Goal: Task Accomplishment & Management: Use online tool/utility

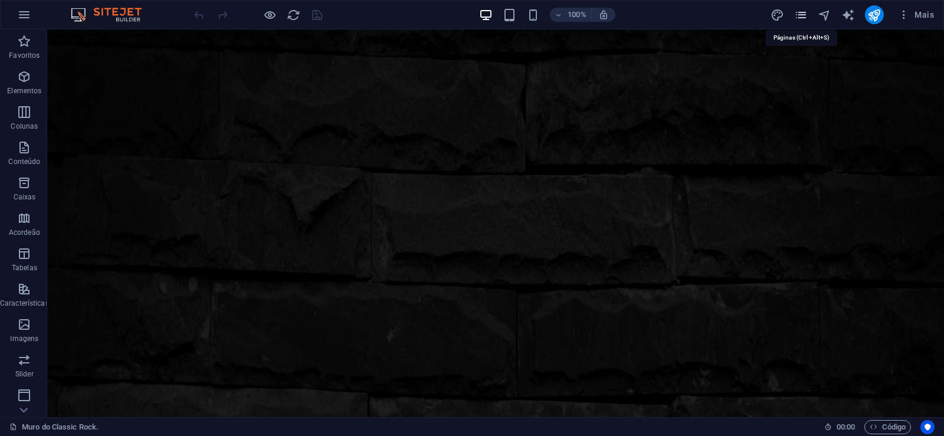
click at [801, 15] on icon "pages" at bounding box center [801, 15] width 14 height 14
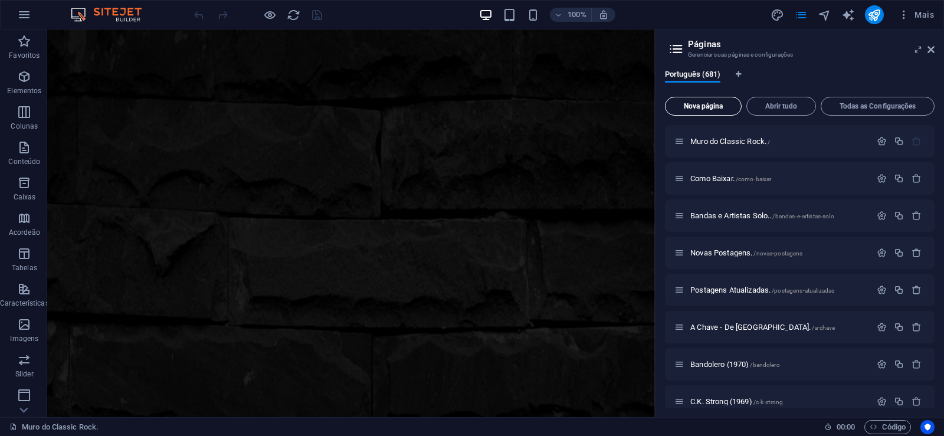
click at [695, 105] on span "Nova página" at bounding box center [703, 106] width 66 height 7
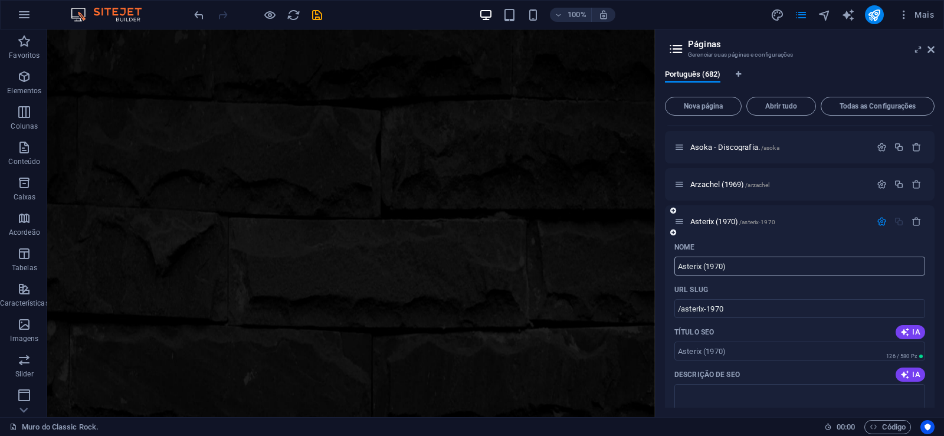
type input "Asterix (1970)"
type input "/asterix-1970"
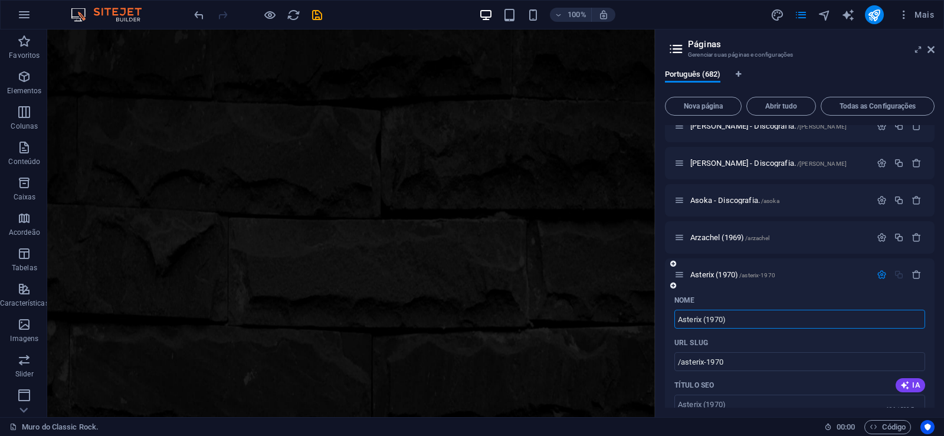
scroll to position [25382, 0]
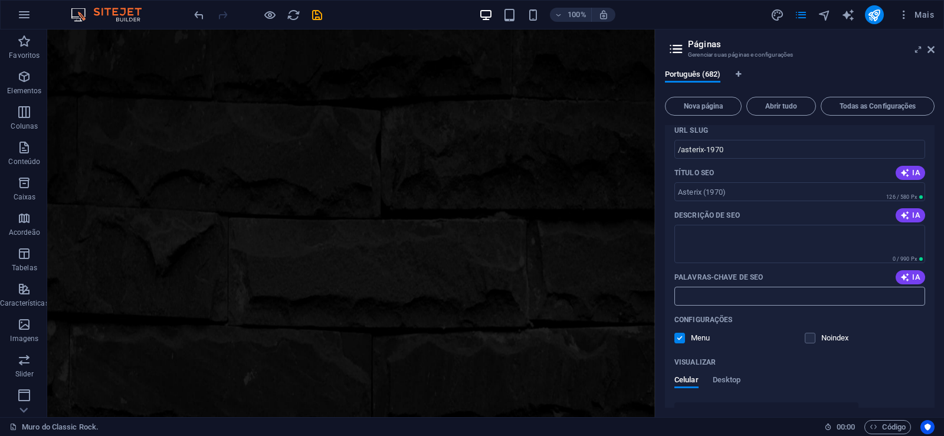
click at [724, 297] on input "Palavras-chave de SEO" at bounding box center [799, 296] width 251 height 19
paste input "Asterix (1970) Download."
type input "Asterix (1970) Download."
click at [740, 243] on textarea "Descrição de SEO" at bounding box center [799, 244] width 251 height 38
paste textarea "Asterix foi formado em 1970 é considerada banda antecessora direta de [PERSON_N…"
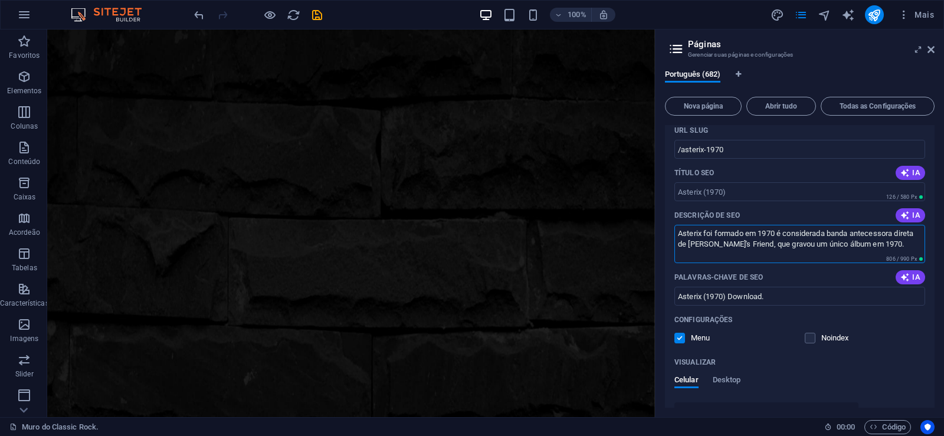
type textarea "Asterix foi formado em 1970 é considerada banda antecessora direta de [PERSON_N…"
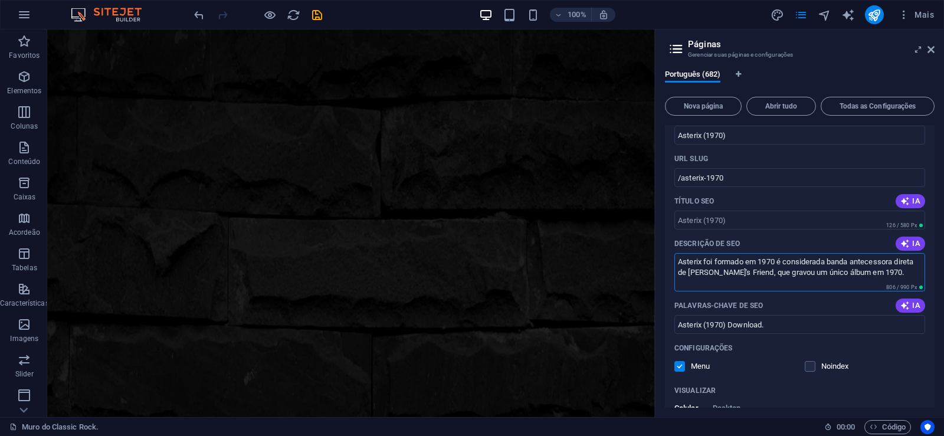
scroll to position [25329, 0]
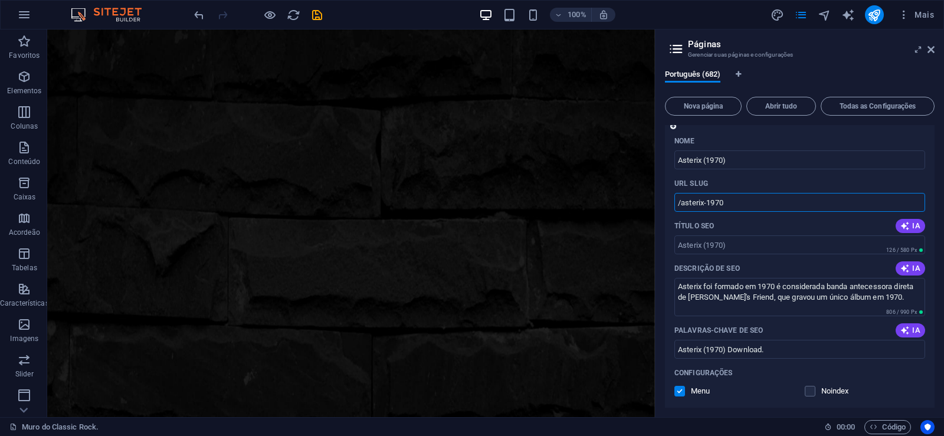
click at [699, 201] on input "/asterix-1970" at bounding box center [799, 202] width 251 height 19
drag, startPoint x: 705, startPoint y: 202, endPoint x: 681, endPoint y: 212, distance: 26.0
click at [681, 212] on input "/asterix-1970" at bounding box center [799, 202] width 251 height 19
click at [717, 202] on input "/asterix-1970" at bounding box center [799, 202] width 251 height 19
drag, startPoint x: 704, startPoint y: 202, endPoint x: 732, endPoint y: 200, distance: 29.0
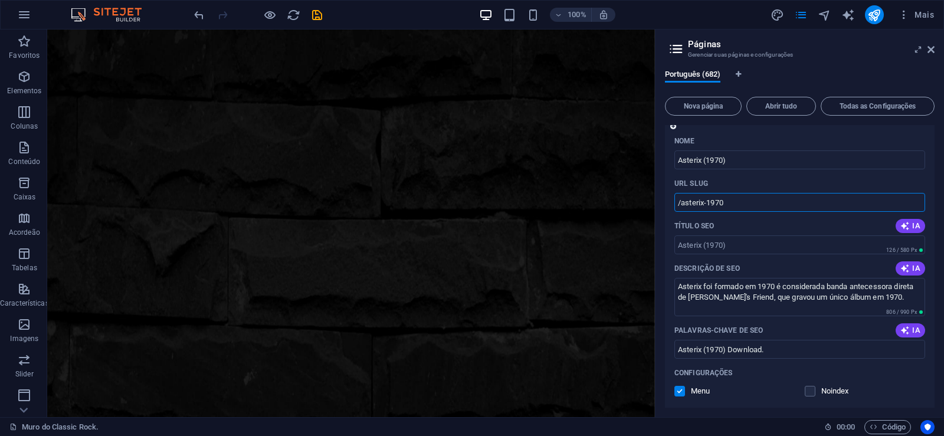
click at [732, 200] on input "/asterix-1970" at bounding box center [799, 202] width 251 height 19
type input "/asterix"
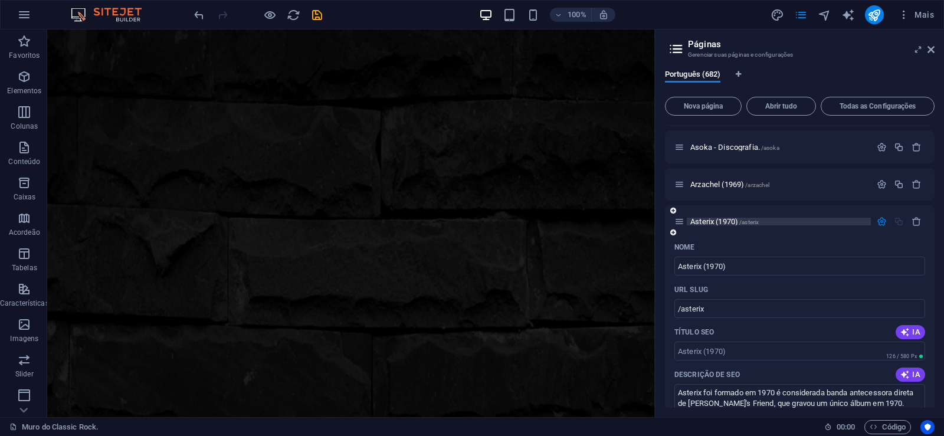
click at [712, 222] on span "Asterix (1970) /asterix" at bounding box center [724, 221] width 68 height 9
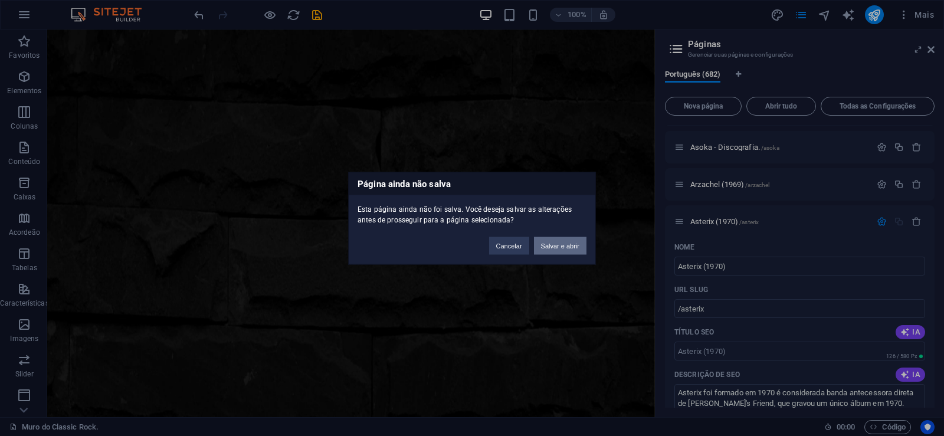
click at [559, 247] on button "Salvar e abrir" at bounding box center [560, 245] width 52 height 18
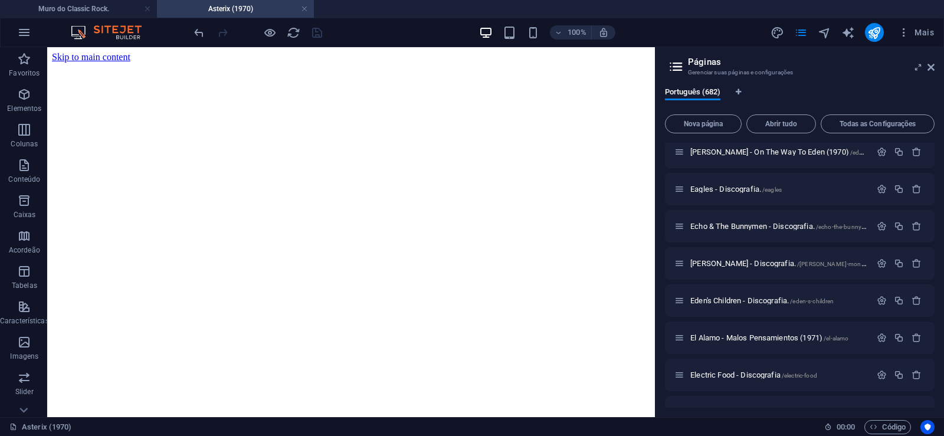
scroll to position [0, 0]
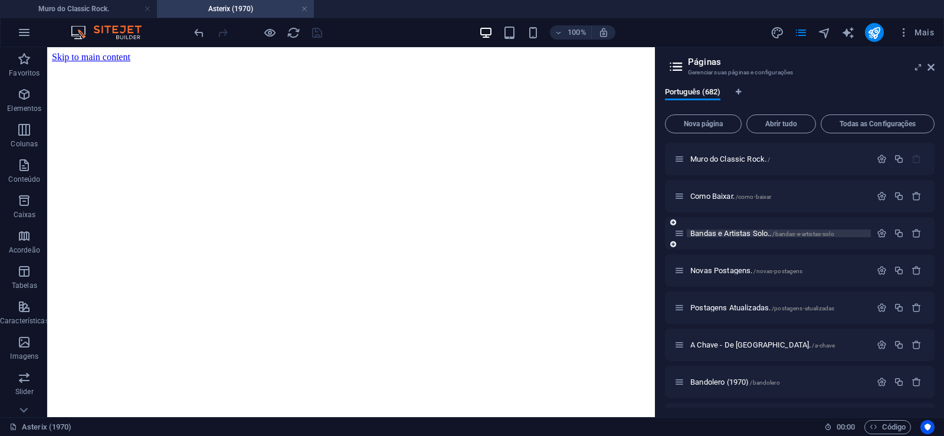
click at [711, 232] on span "Bandas e Artistas Solo.. /bandas-e-artistas-solo" at bounding box center [762, 233] width 144 height 9
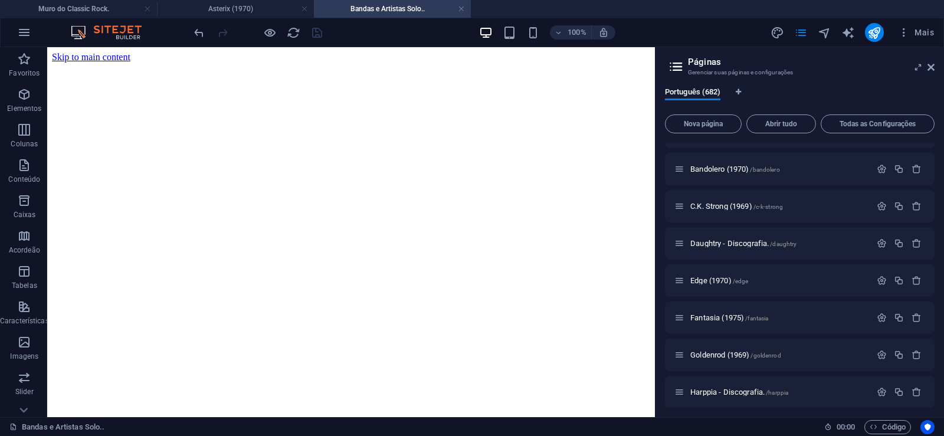
scroll to position [212, 0]
click at [705, 242] on span "Daughtry - Discografia. /daughtry" at bounding box center [743, 243] width 106 height 9
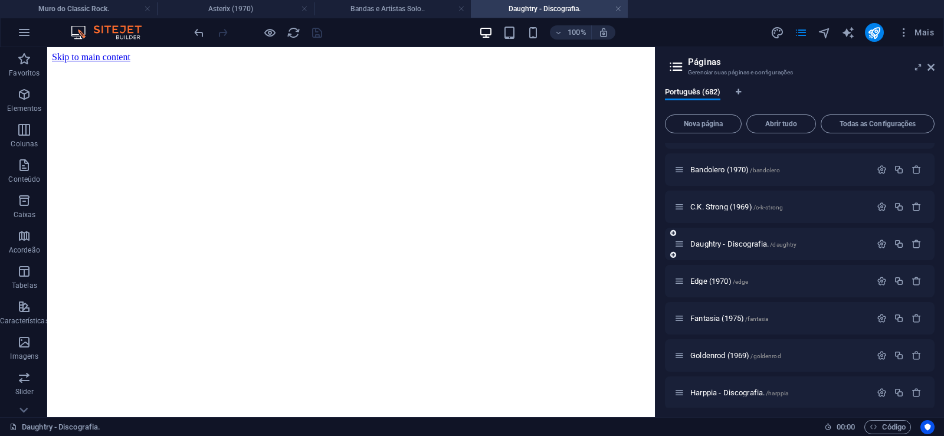
scroll to position [0, 0]
click at [931, 68] on icon at bounding box center [930, 67] width 7 height 9
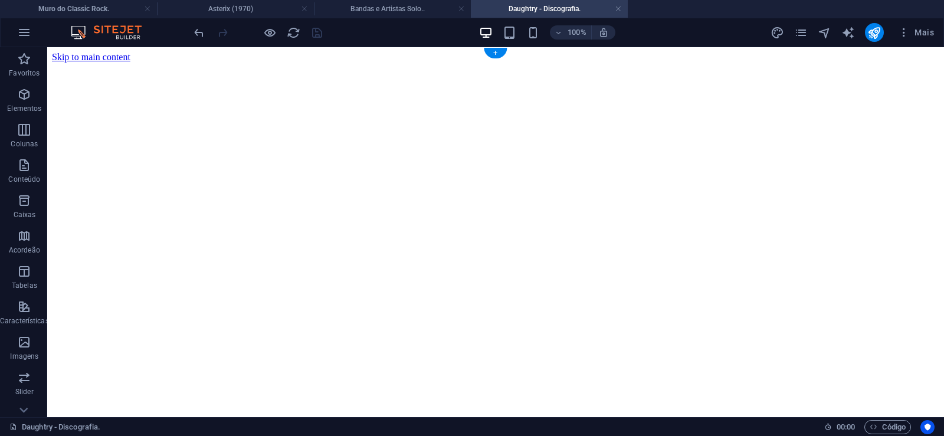
click figure
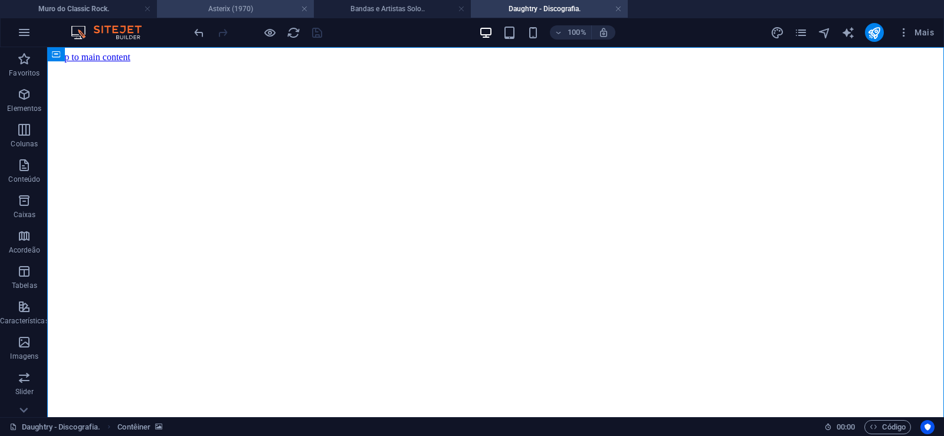
click at [231, 6] on h4 "Asterix (1970)" at bounding box center [235, 8] width 157 height 13
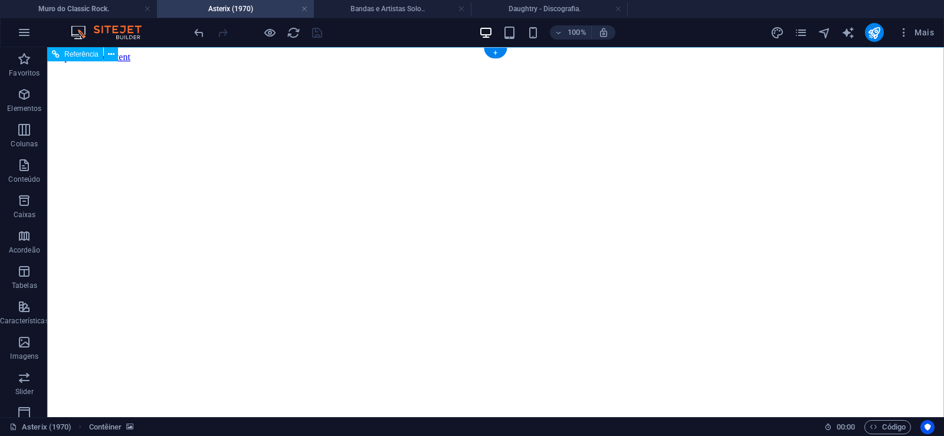
click at [107, 63] on figure at bounding box center [495, 63] width 887 height 0
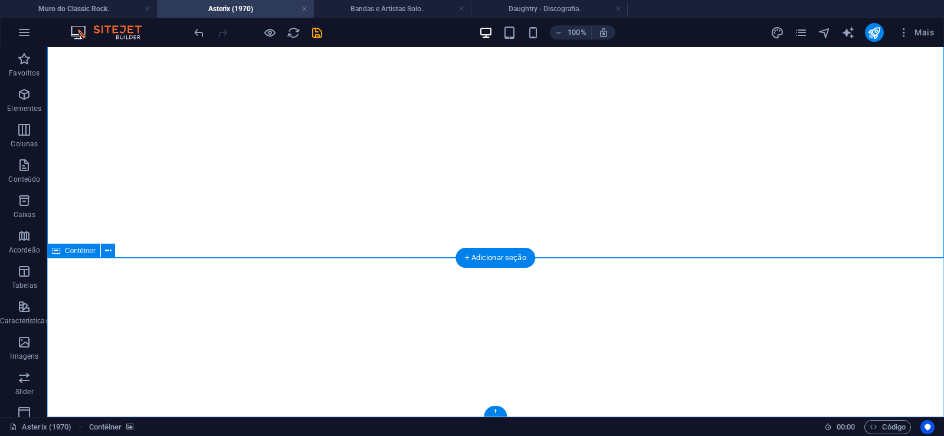
click div "Solte o conteúdo aqui ou Adicionar elementos Colar área de transferência"
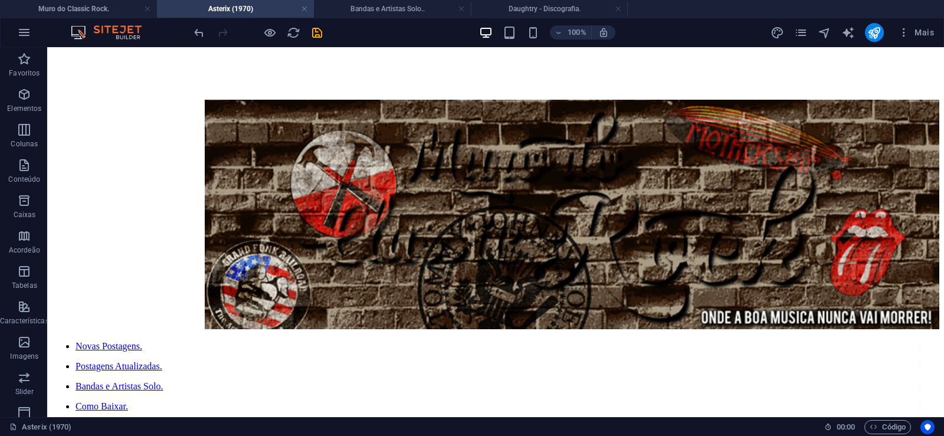
scroll to position [0, 0]
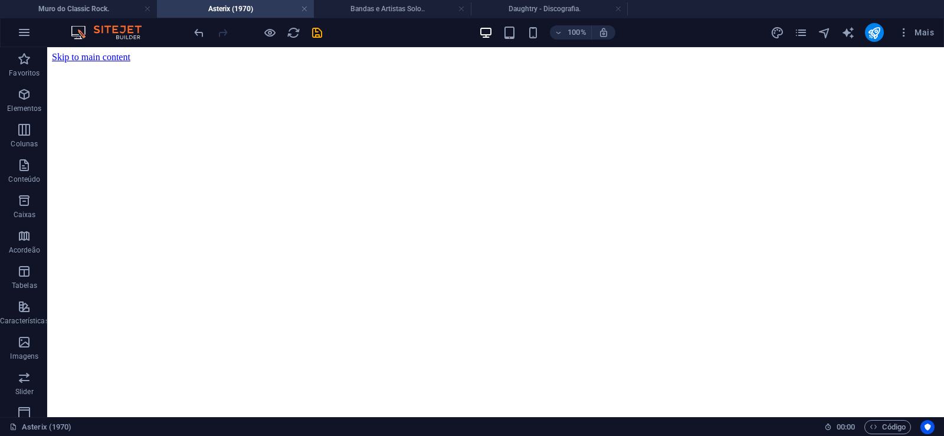
drag, startPoint x: 893, startPoint y: 353, endPoint x: 942, endPoint y: 27, distance: 329.8
click figure
click div "Daughtry - Discografia."
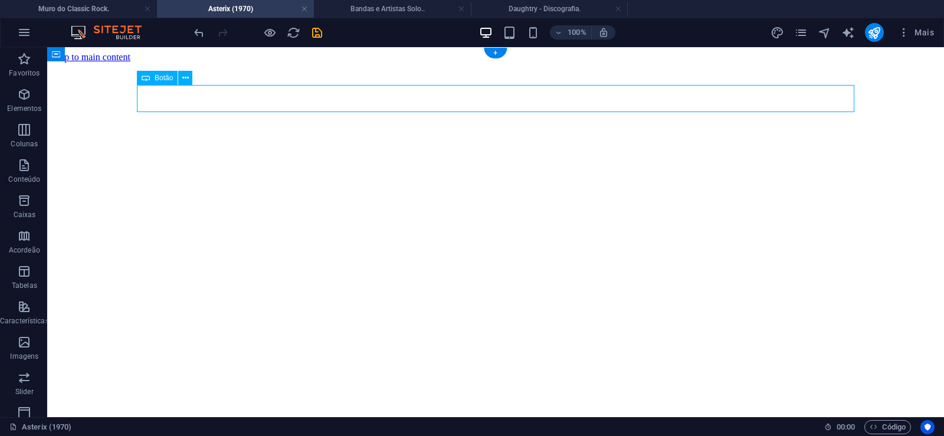
click div "Daughtry - Discografia."
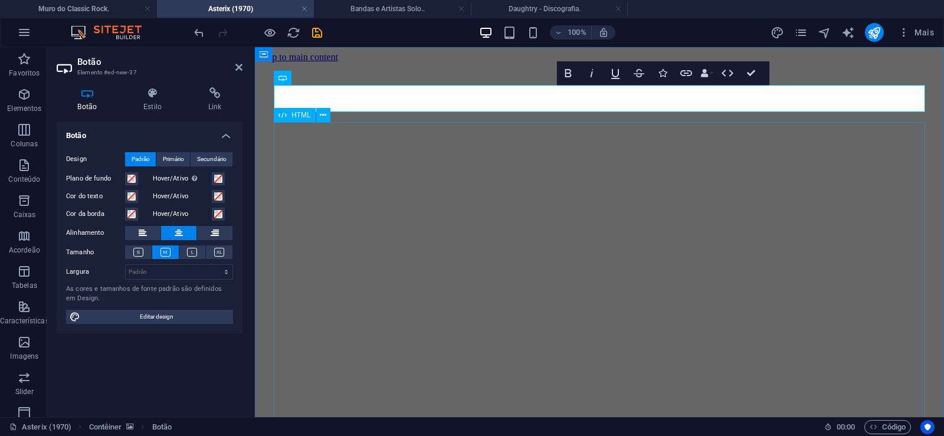
scroll to position [0, 10]
click div "Daughtry é [PERSON_NAME] norte-americana de rock liderada pelo ex-participante …"
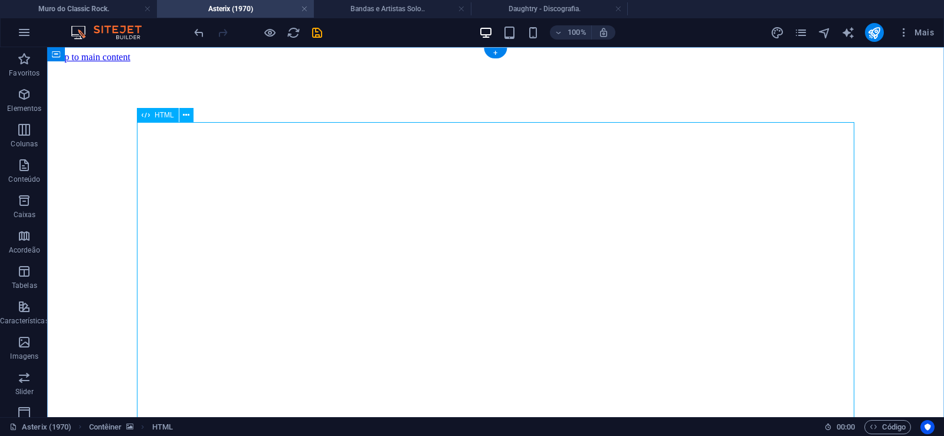
click div "Daughtry é [PERSON_NAME] norte-americana de rock liderada pelo ex-participante …"
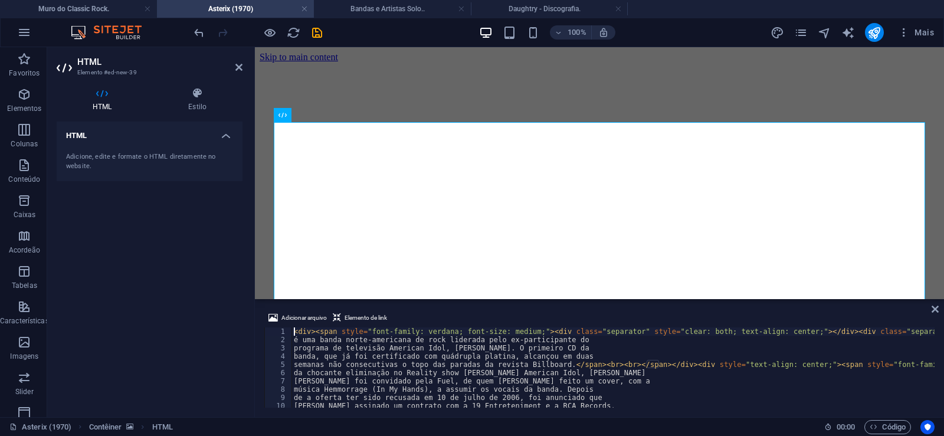
type textarea "música Hemmorrage (In My Hands), a assumir os vocais da banda. Depois"
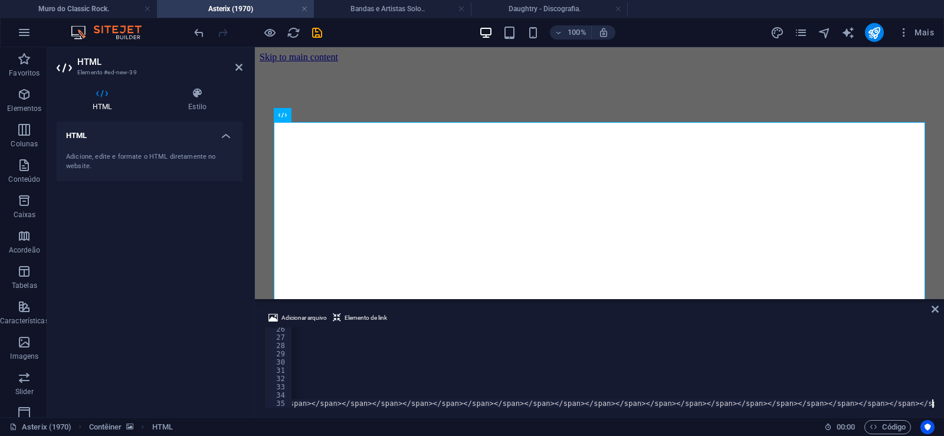
scroll to position [0, 37605]
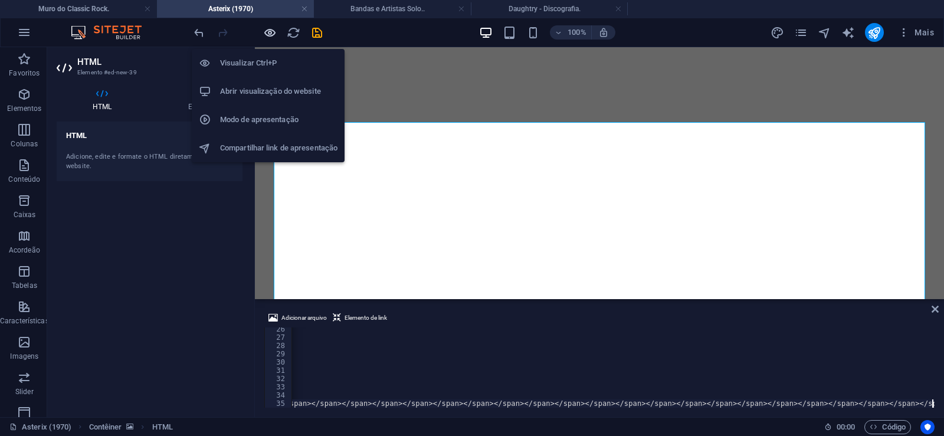
click at [270, 32] on icon "button" at bounding box center [270, 33] width 14 height 14
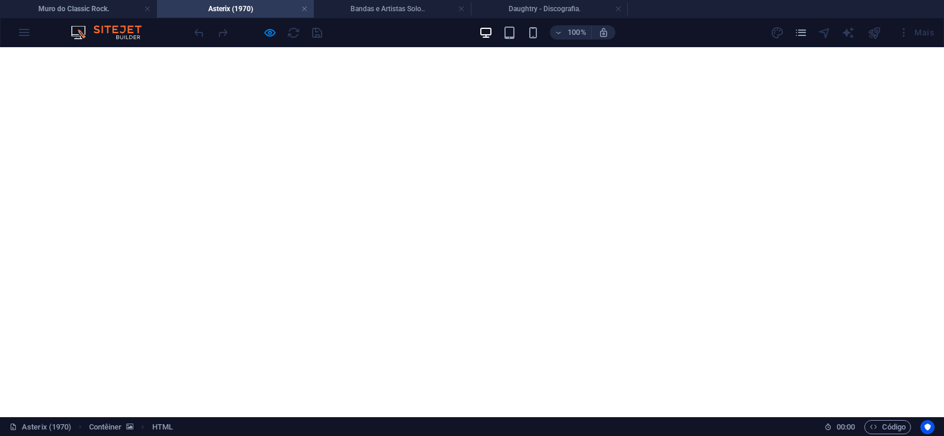
scroll to position [984, 0]
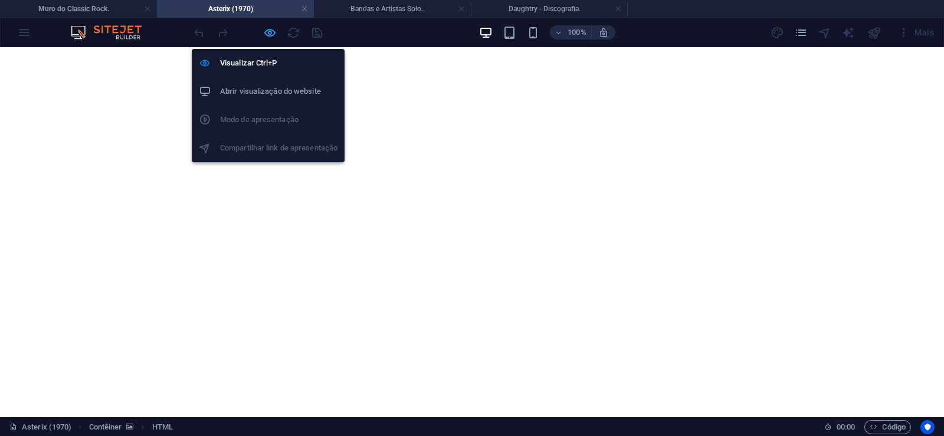
click at [265, 32] on icon "button" at bounding box center [270, 33] width 14 height 14
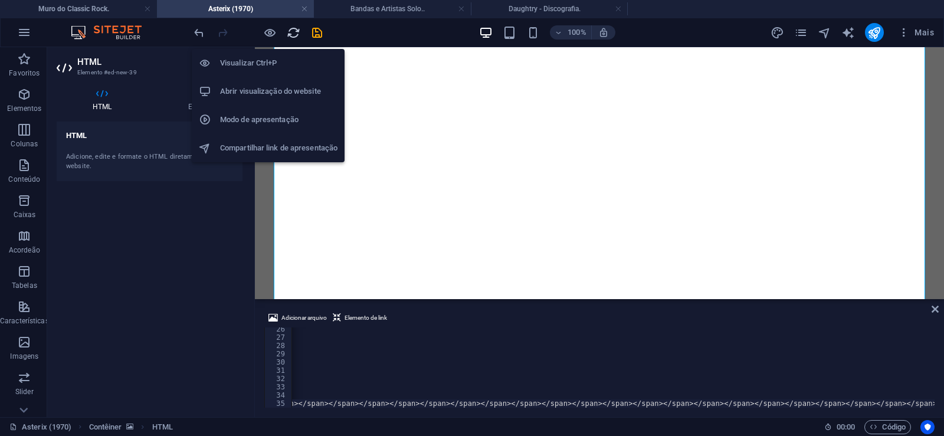
scroll to position [0, 37558]
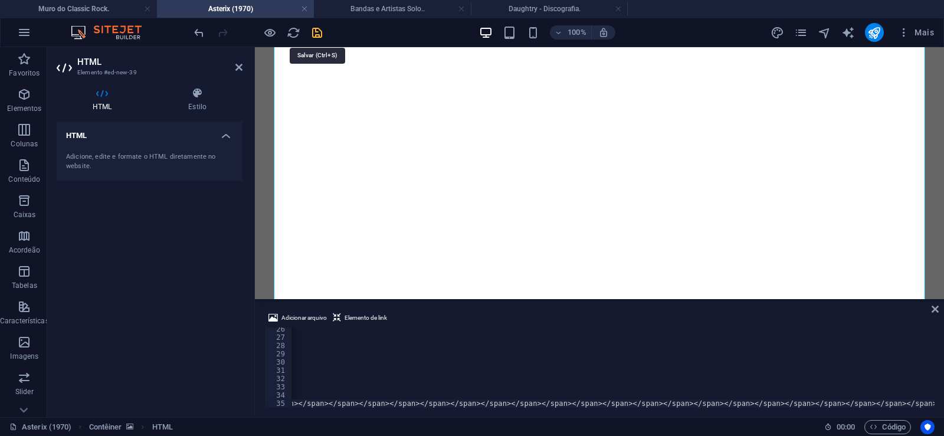
click at [314, 30] on icon "save" at bounding box center [317, 33] width 14 height 14
click at [304, 11] on link at bounding box center [304, 9] width 7 height 11
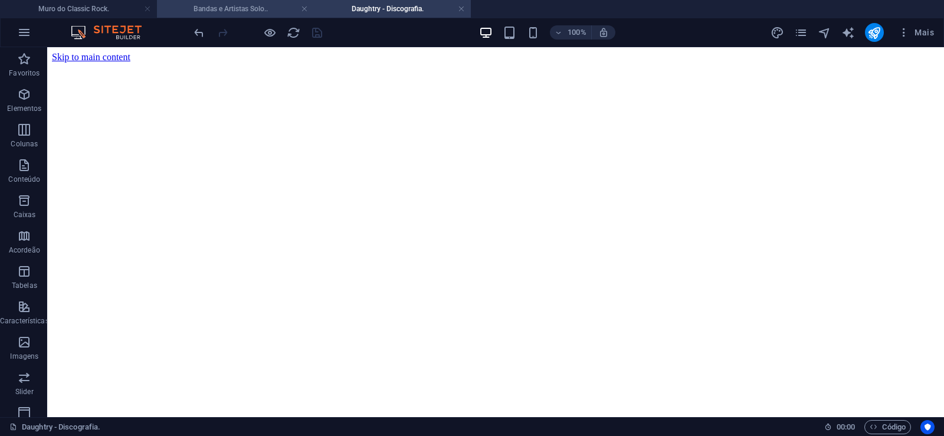
click at [265, 5] on h4 "Bandas e Artistas Solo.." at bounding box center [235, 8] width 157 height 13
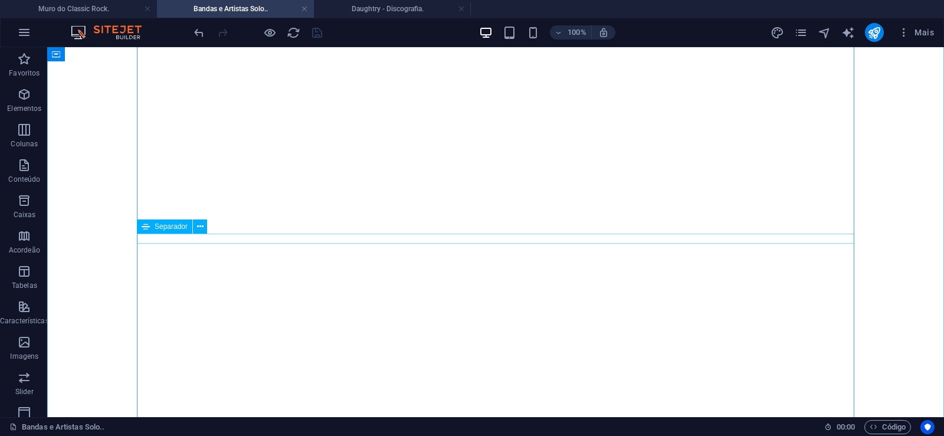
scroll to position [1745, 0]
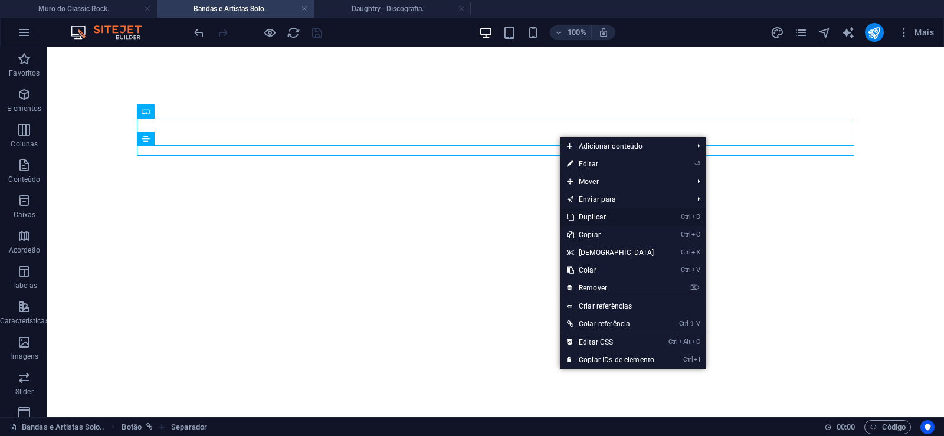
drag, startPoint x: 587, startPoint y: 215, endPoint x: 536, endPoint y: 157, distance: 77.7
click at [587, 215] on link "Ctrl D Duplicar" at bounding box center [610, 217] width 101 height 18
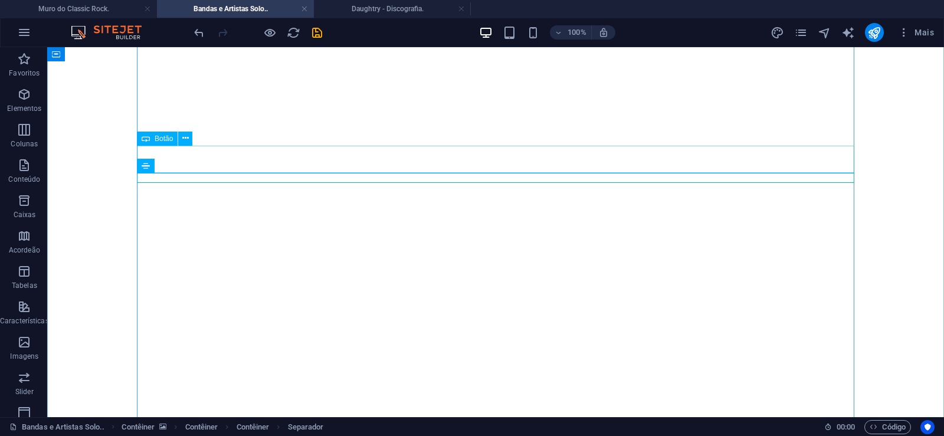
drag, startPoint x: 550, startPoint y: 175, endPoint x: 535, endPoint y: 152, distance: 27.6
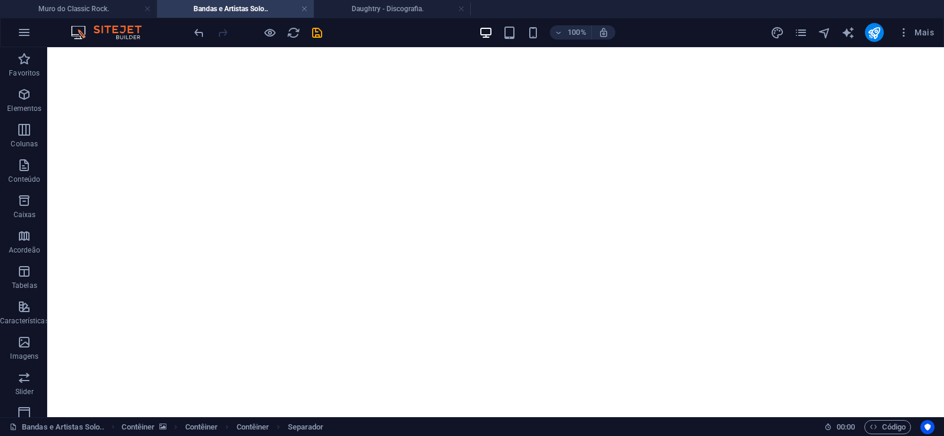
drag, startPoint x: 554, startPoint y: 177, endPoint x: 549, endPoint y: 149, distance: 28.8
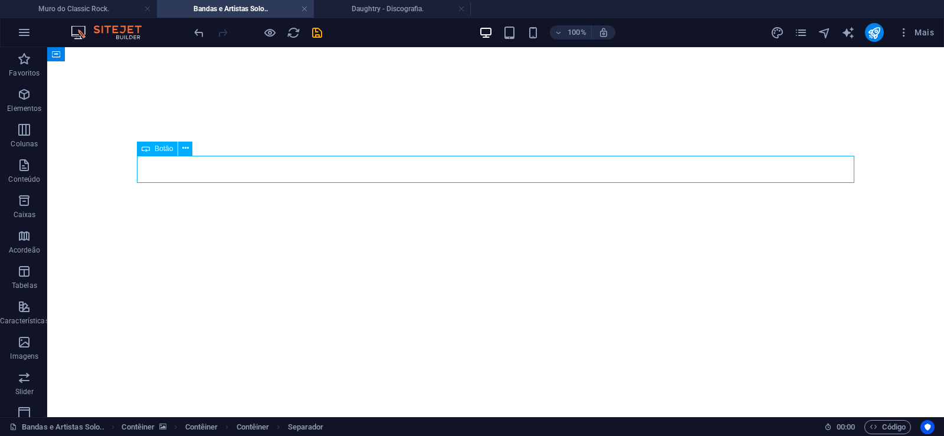
select select "px"
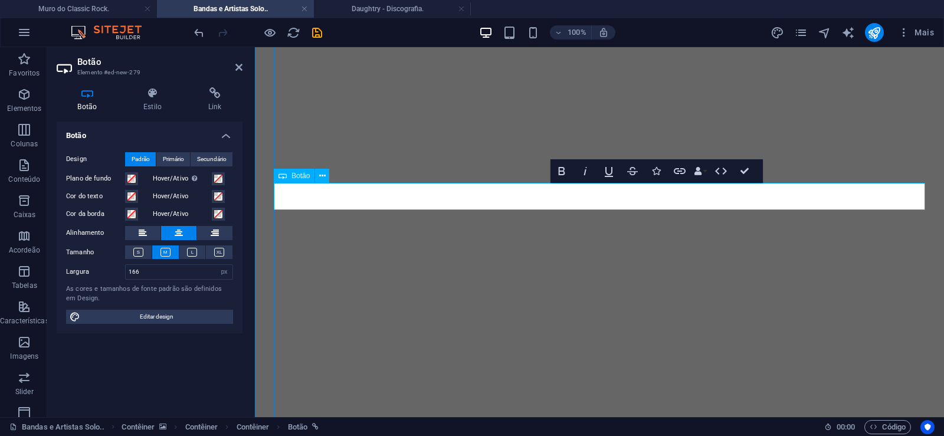
drag, startPoint x: 623, startPoint y: 195, endPoint x: 556, endPoint y: 194, distance: 66.6
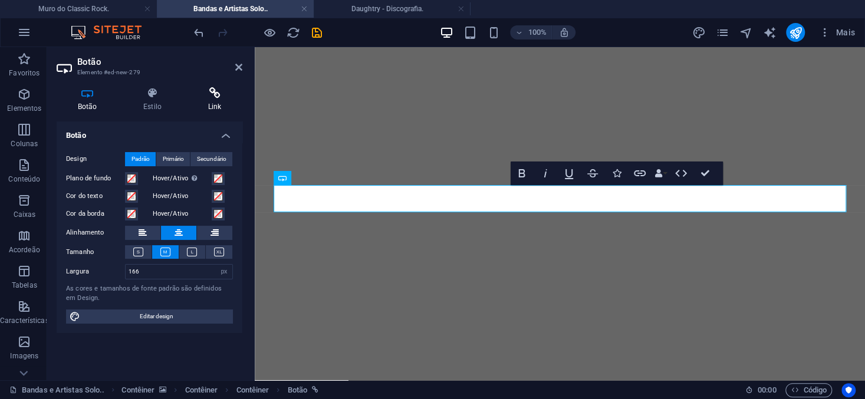
click at [214, 101] on h4 "Link" at bounding box center [214, 99] width 55 height 25
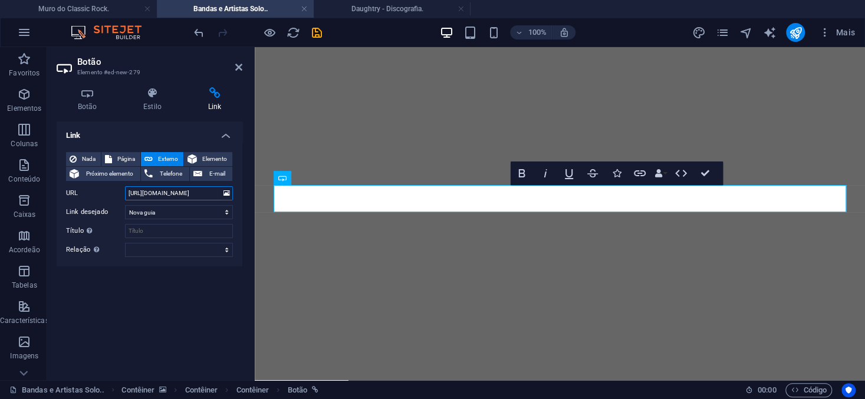
drag, startPoint x: 173, startPoint y: 193, endPoint x: 201, endPoint y: 193, distance: 28.3
click at [201, 193] on input "[URL][DOMAIN_NAME]" at bounding box center [179, 193] width 108 height 14
click at [192, 193] on input "[URL][DOMAIN_NAME]" at bounding box center [179, 193] width 108 height 14
drag, startPoint x: 175, startPoint y: 193, endPoint x: 202, endPoint y: 195, distance: 27.2
click at [202, 195] on input "[URL][DOMAIN_NAME]" at bounding box center [179, 193] width 108 height 14
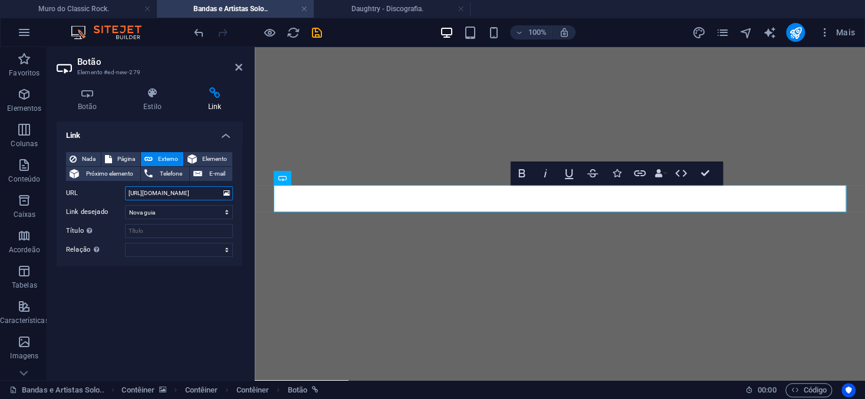
paste input "terix"
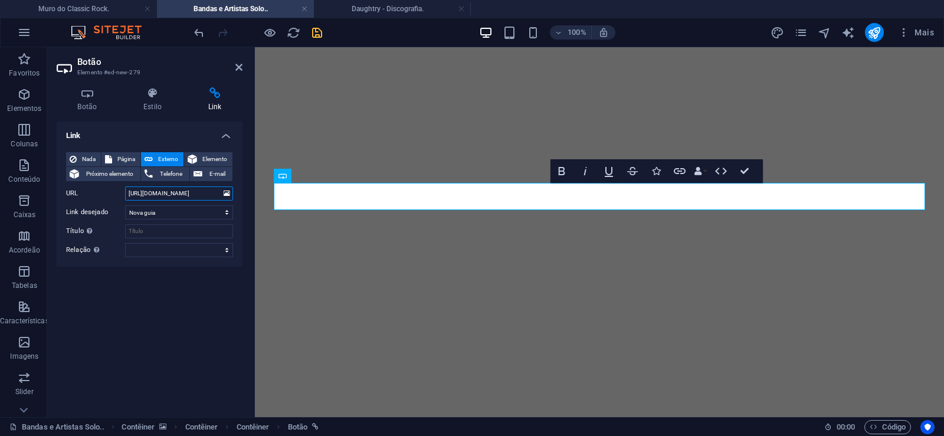
type input "[URL][DOMAIN_NAME]"
click at [311, 32] on icon "save" at bounding box center [317, 33] width 14 height 14
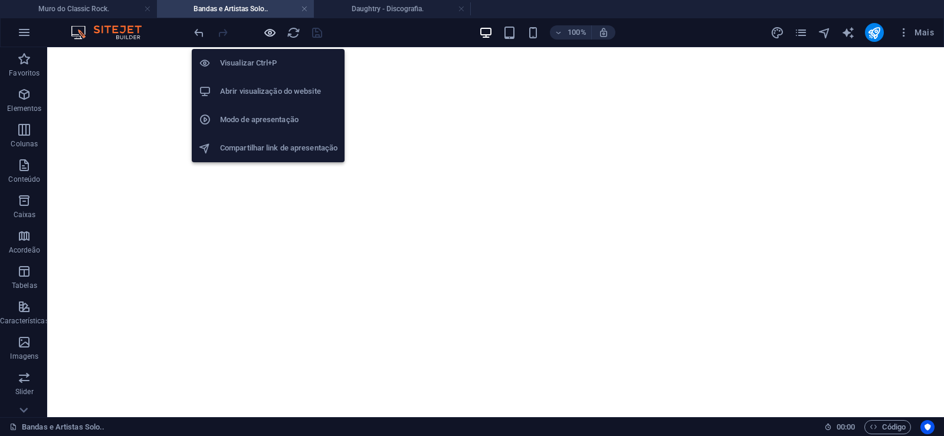
click at [267, 34] on icon "button" at bounding box center [270, 33] width 14 height 14
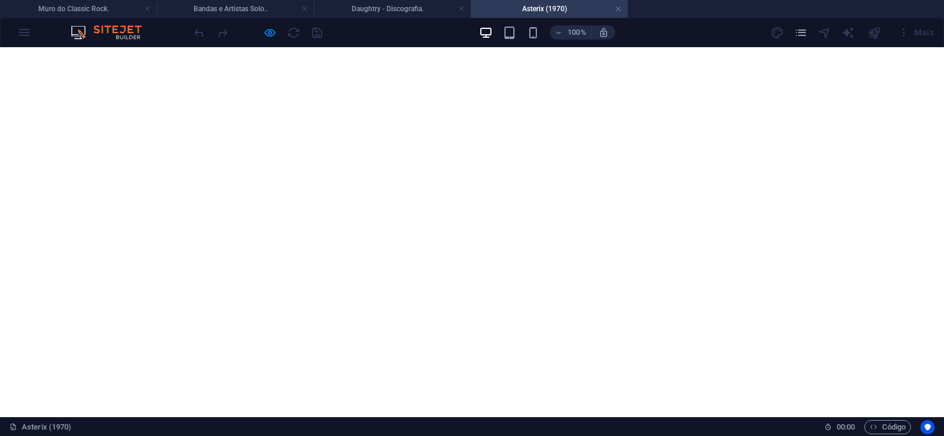
scroll to position [984, 0]
click at [620, 8] on link at bounding box center [618, 9] width 7 height 11
